Goal: Task Accomplishment & Management: Complete application form

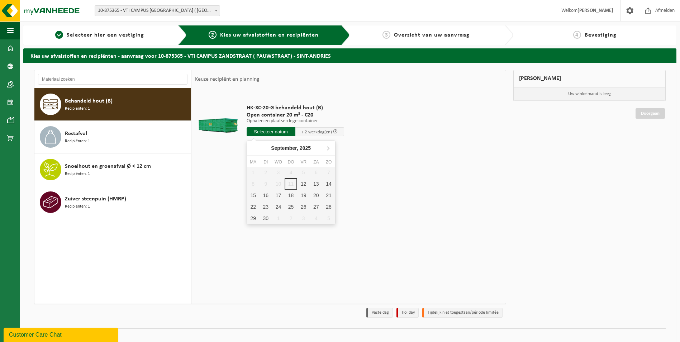
click at [271, 130] on input "text" at bounding box center [271, 131] width 49 height 9
click at [304, 183] on div "12" at bounding box center [303, 183] width 13 height 11
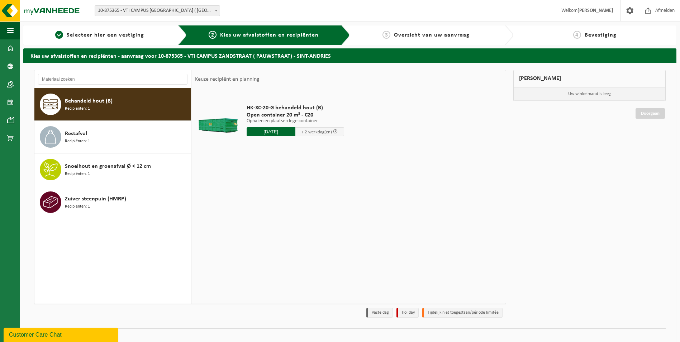
type input "Van [DATE]"
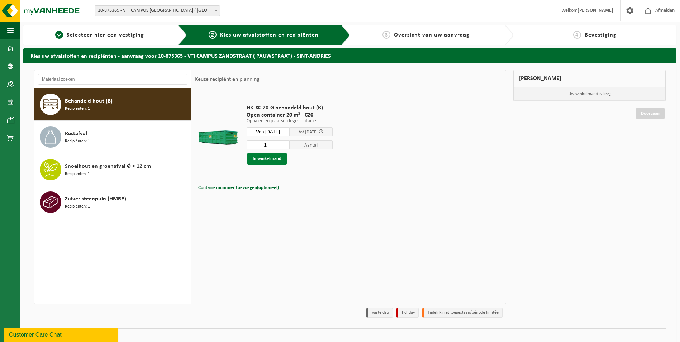
click at [276, 158] on button "In winkelmand" at bounding box center [266, 158] width 39 height 11
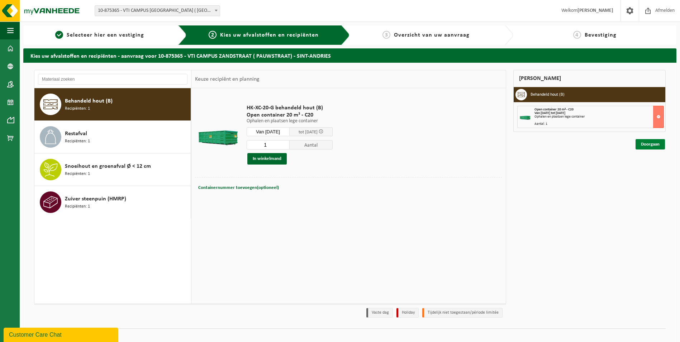
click at [642, 145] on link "Doorgaan" at bounding box center [649, 144] width 29 height 10
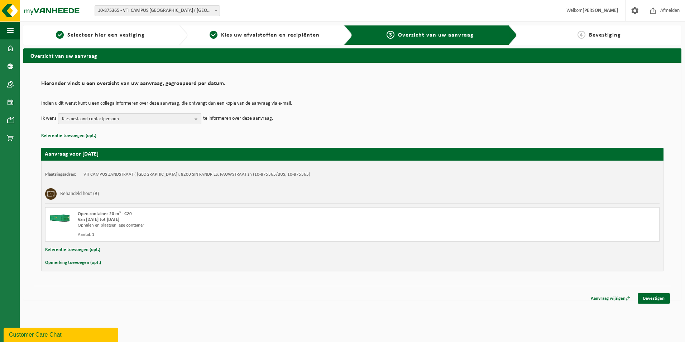
click at [196, 117] on b "button" at bounding box center [198, 119] width 6 height 10
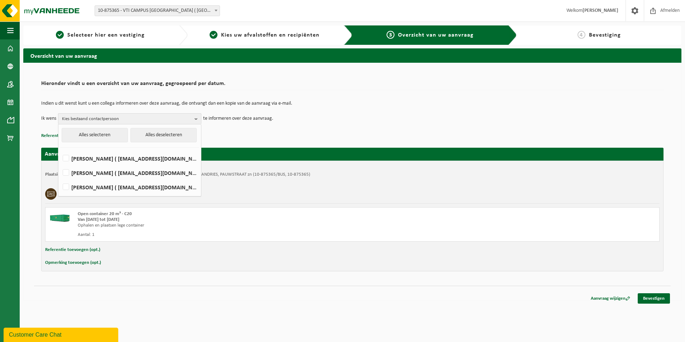
click at [196, 117] on b "button" at bounding box center [198, 119] width 6 height 10
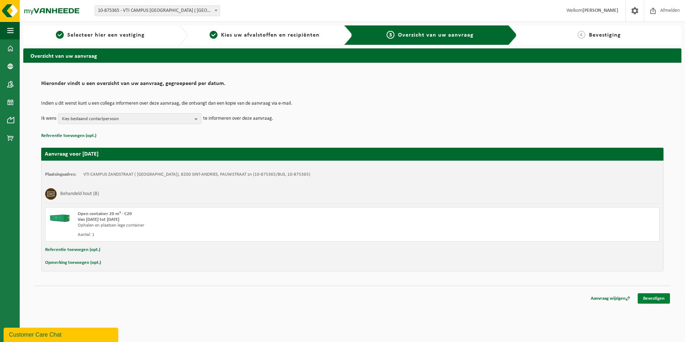
click at [652, 300] on link "Bevestigen" at bounding box center [654, 298] width 32 height 10
